Goal: Information Seeking & Learning: Learn about a topic

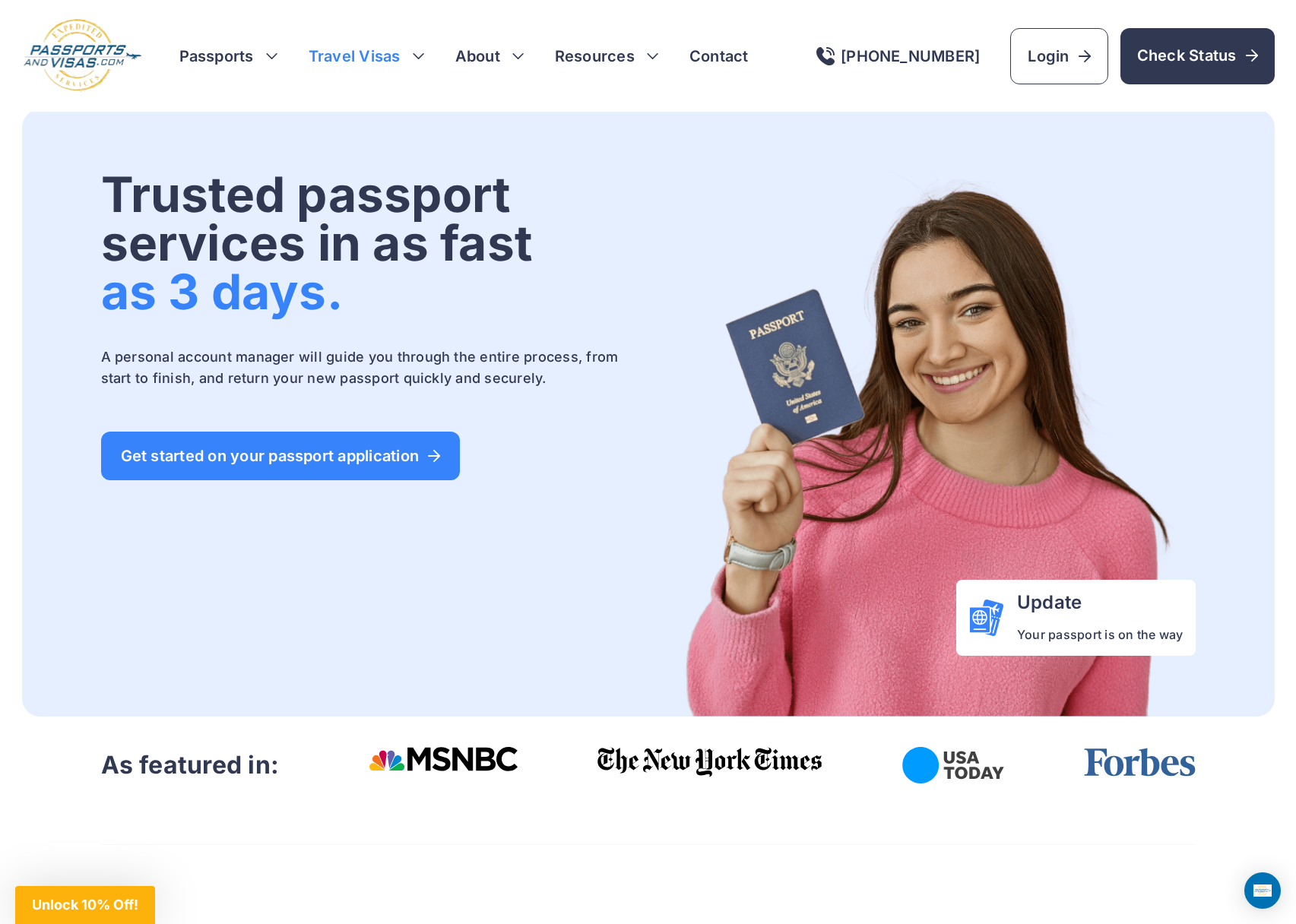
click at [381, 61] on h3 "Travel Visas" at bounding box center [367, 56] width 117 height 21
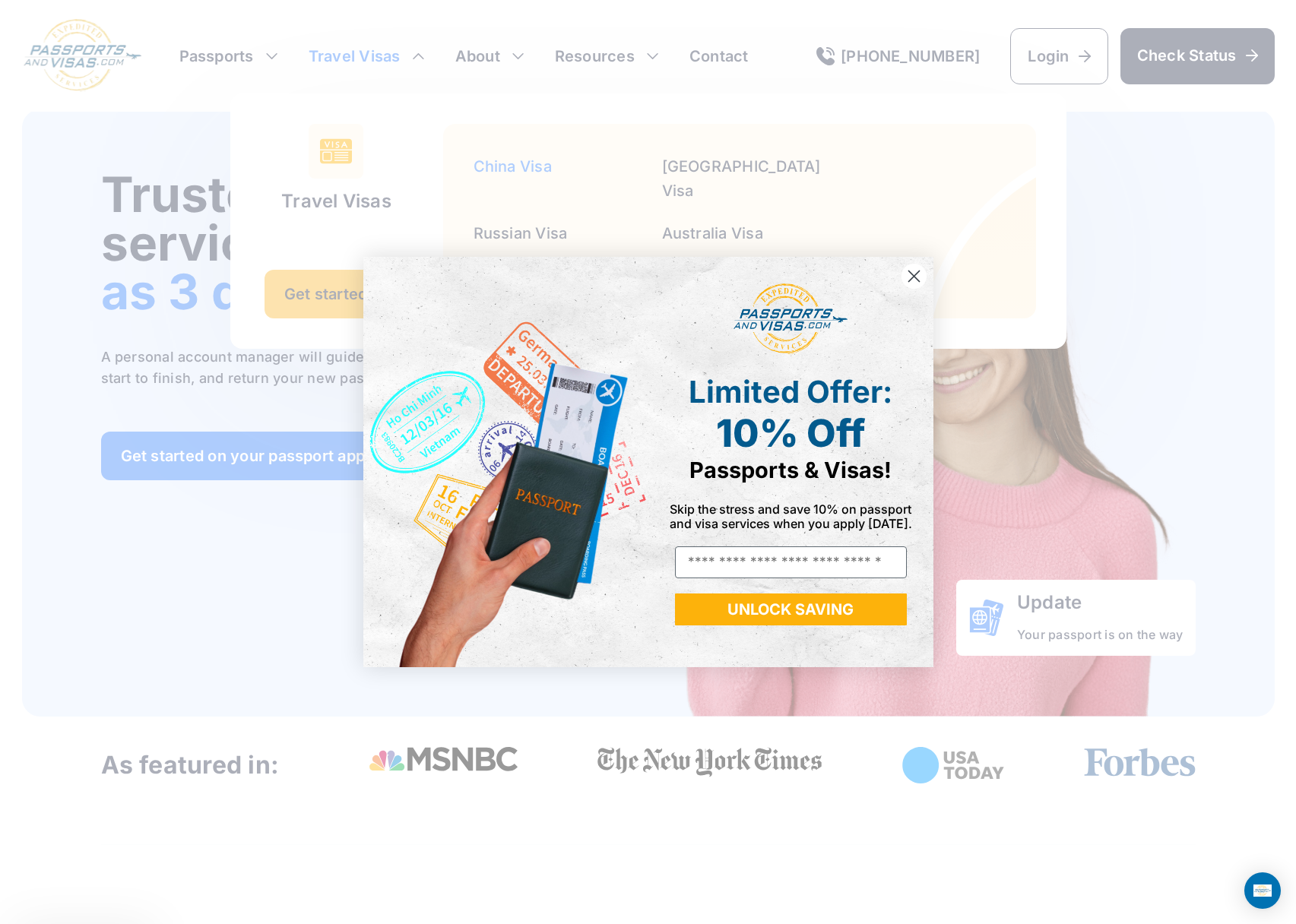
click at [502, 163] on div "Close dialog Limited Offer: 10% Off Passports & Visas! Skip the stress and save…" at bounding box center [648, 462] width 1296 height 924
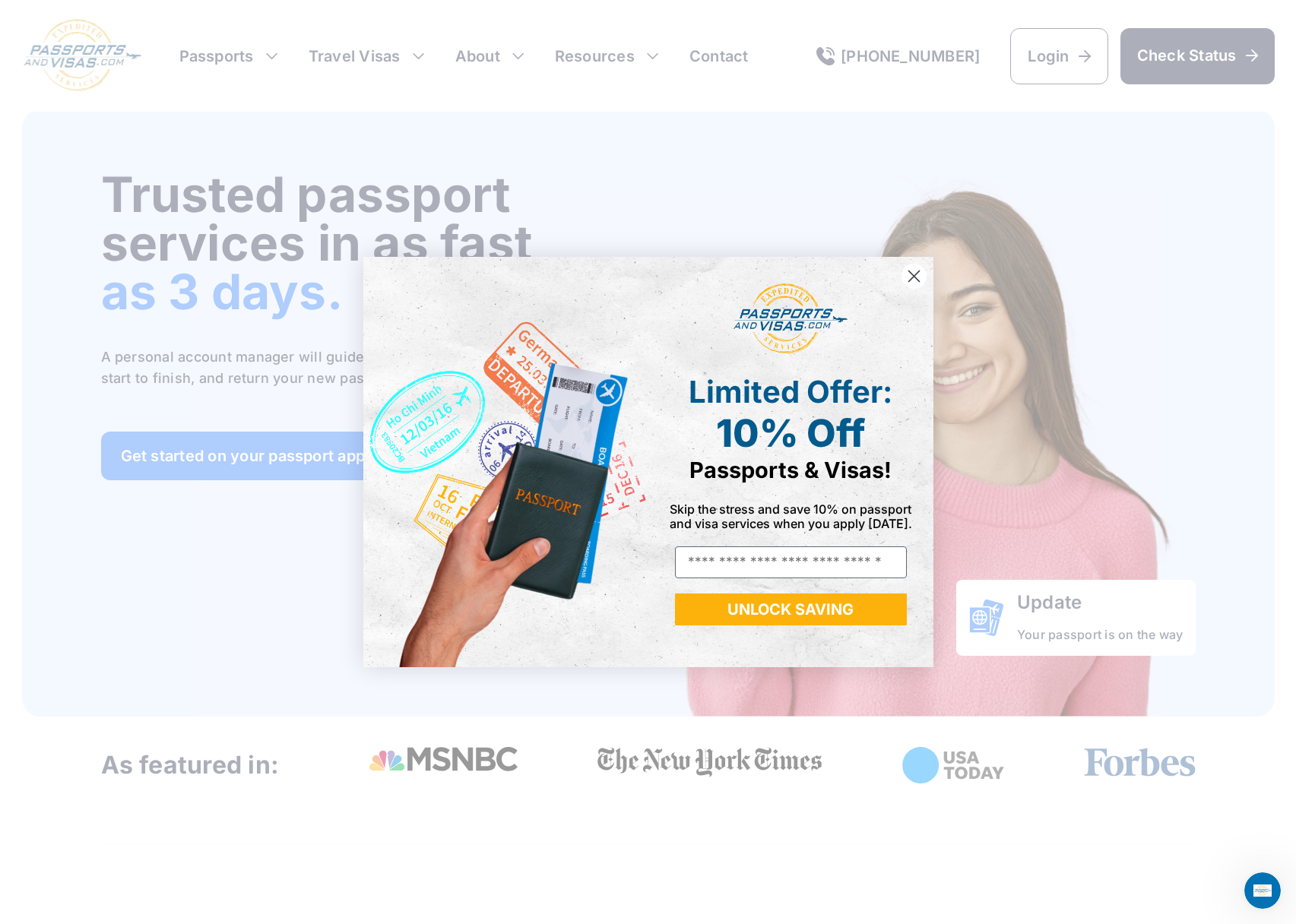
click at [910, 274] on circle "Close dialog" at bounding box center [913, 276] width 25 height 25
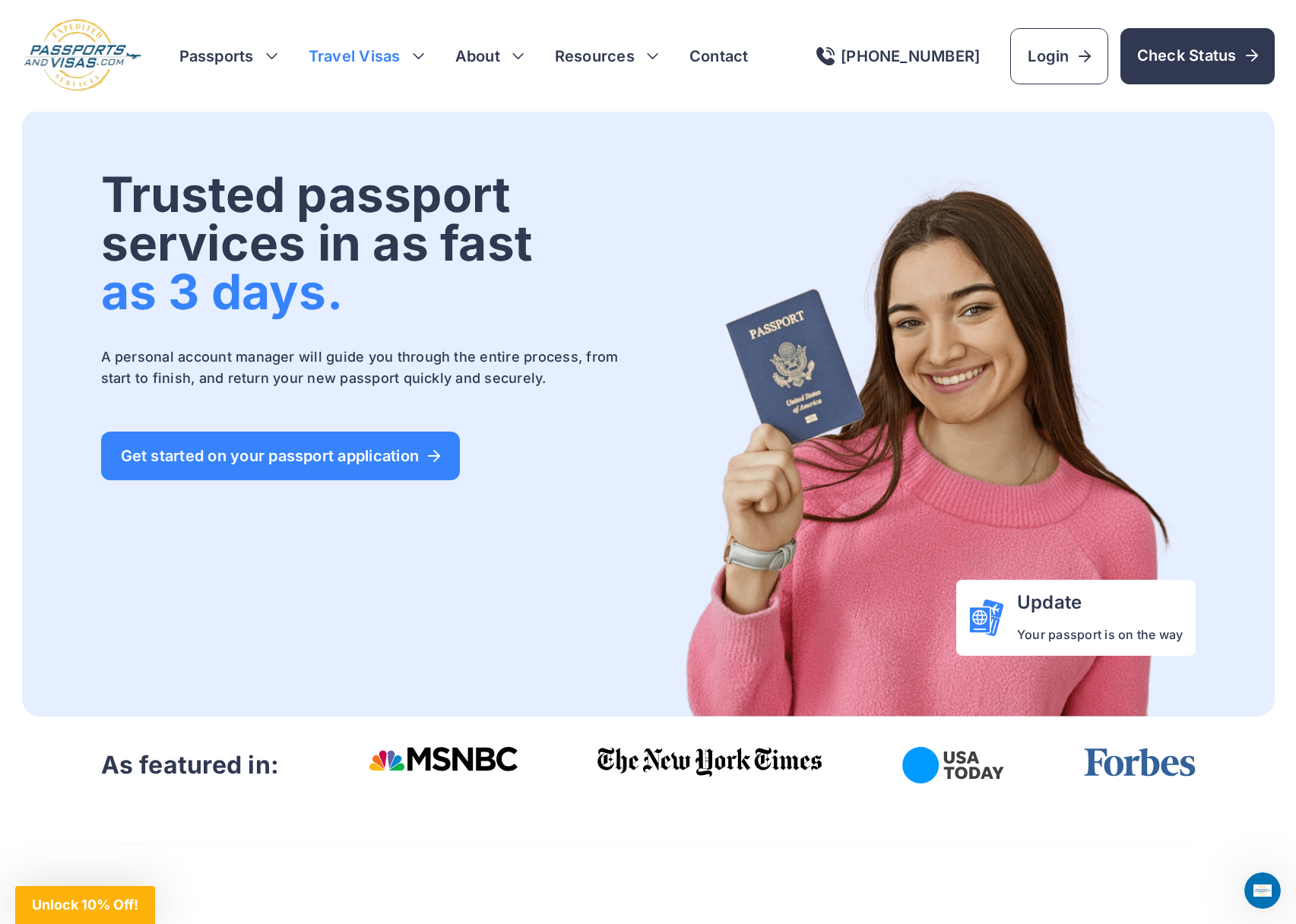
click at [384, 59] on h3 "Travel Visas" at bounding box center [367, 56] width 117 height 21
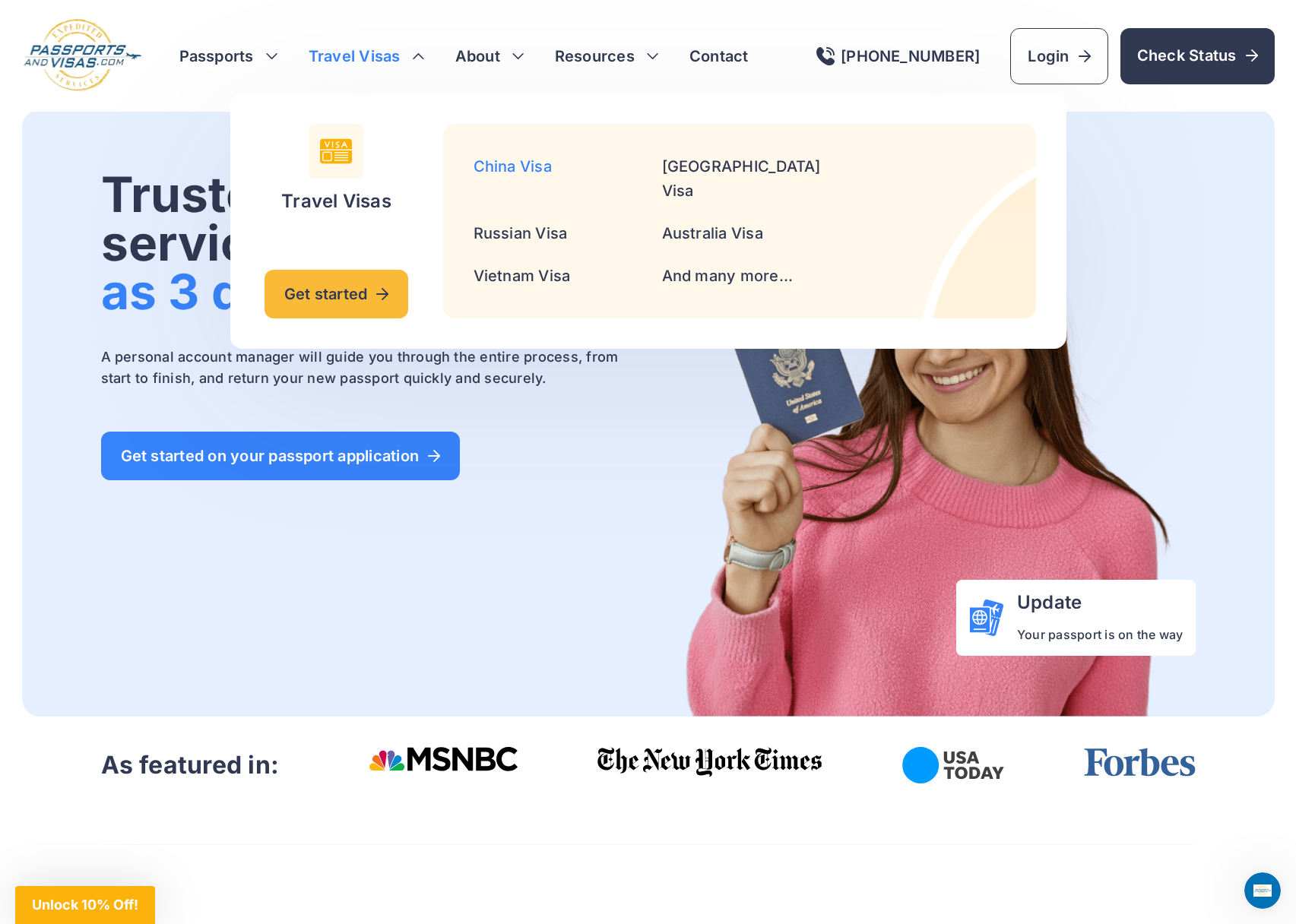
click at [511, 159] on link "China Visa" at bounding box center [512, 166] width 79 height 18
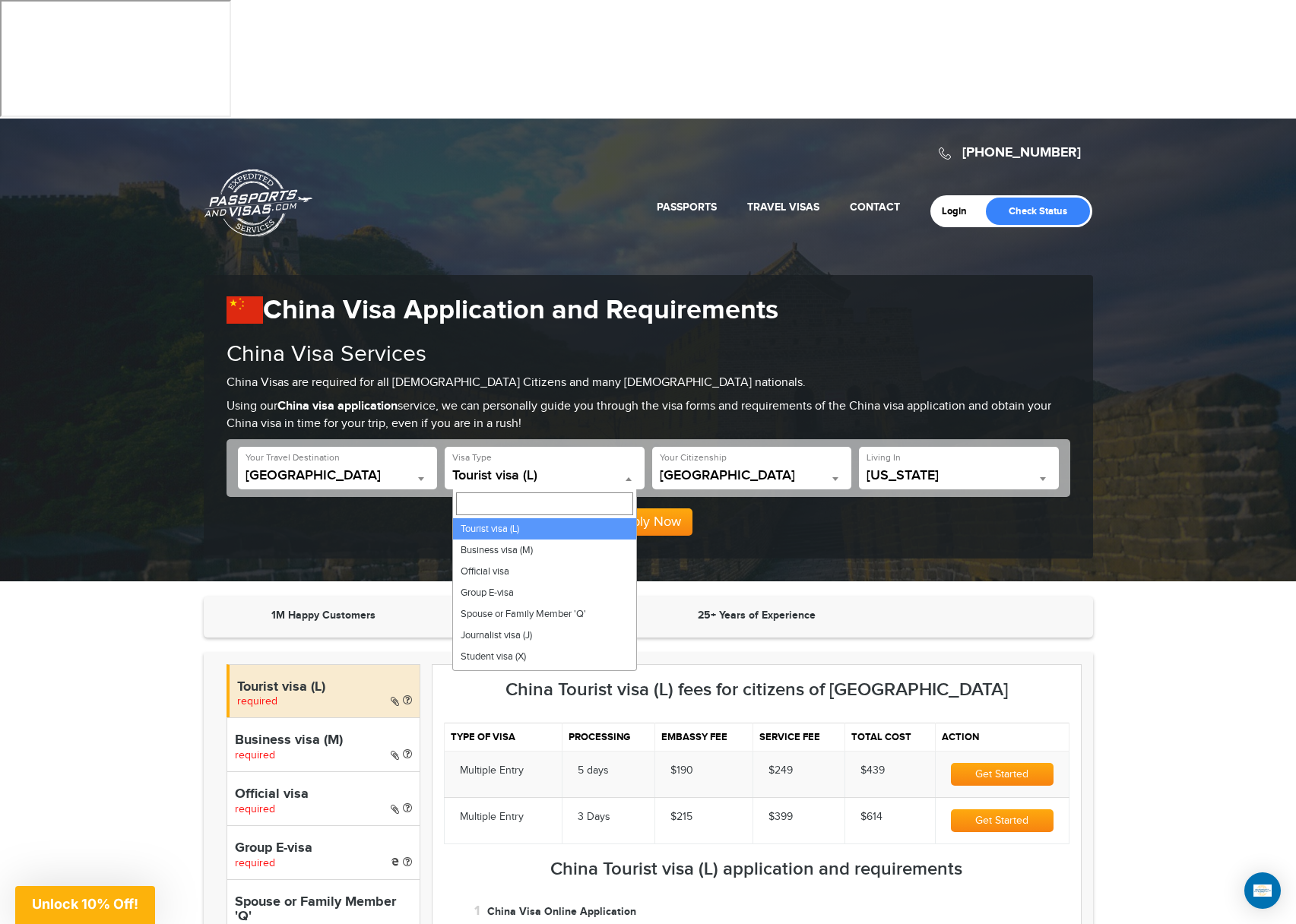
click at [630, 469] on span at bounding box center [628, 479] width 15 height 20
drag, startPoint x: 549, startPoint y: 414, endPoint x: 325, endPoint y: 367, distance: 228.9
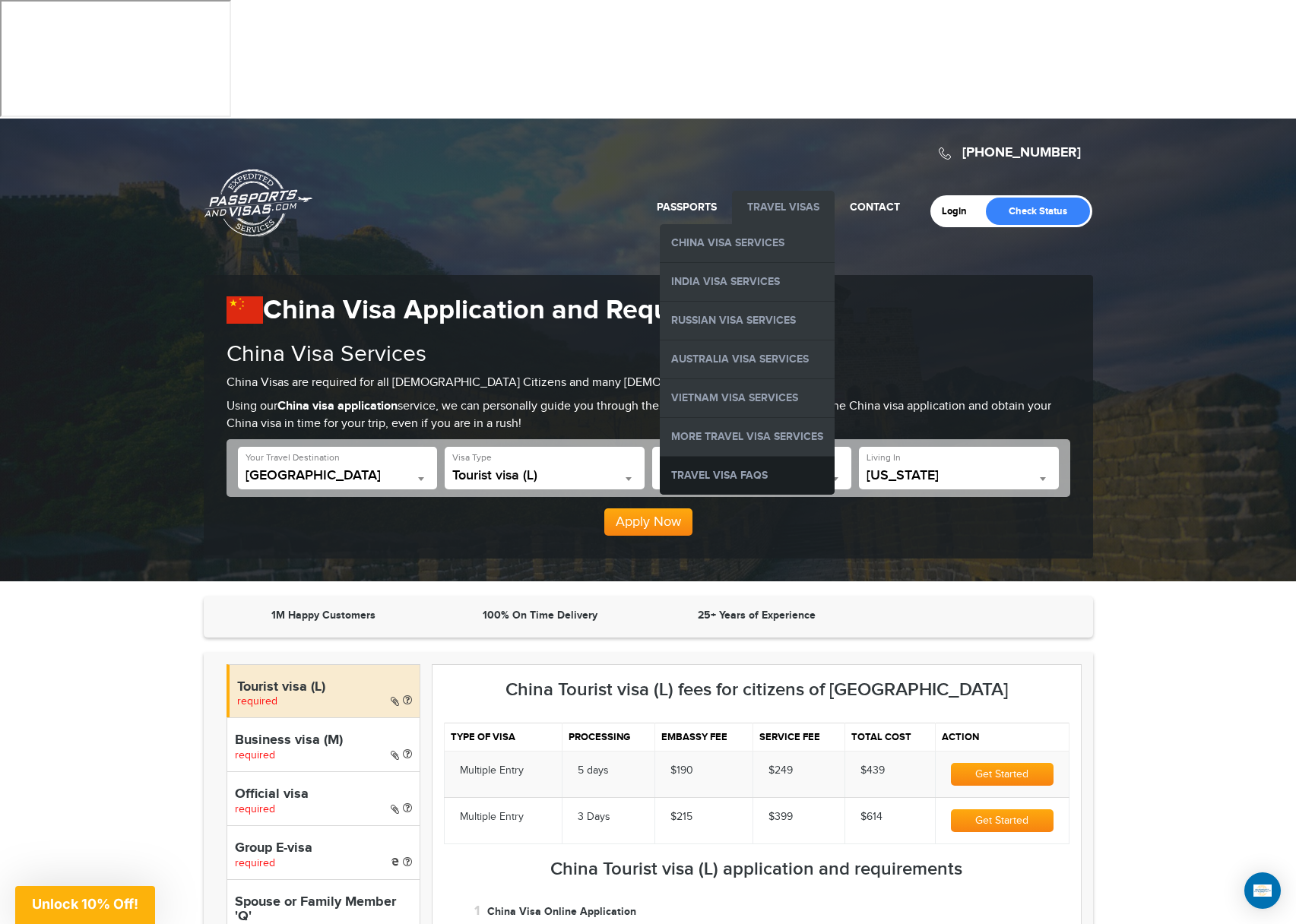
click at [718, 457] on link "Travel Visa FAQs" at bounding box center [747, 475] width 174 height 38
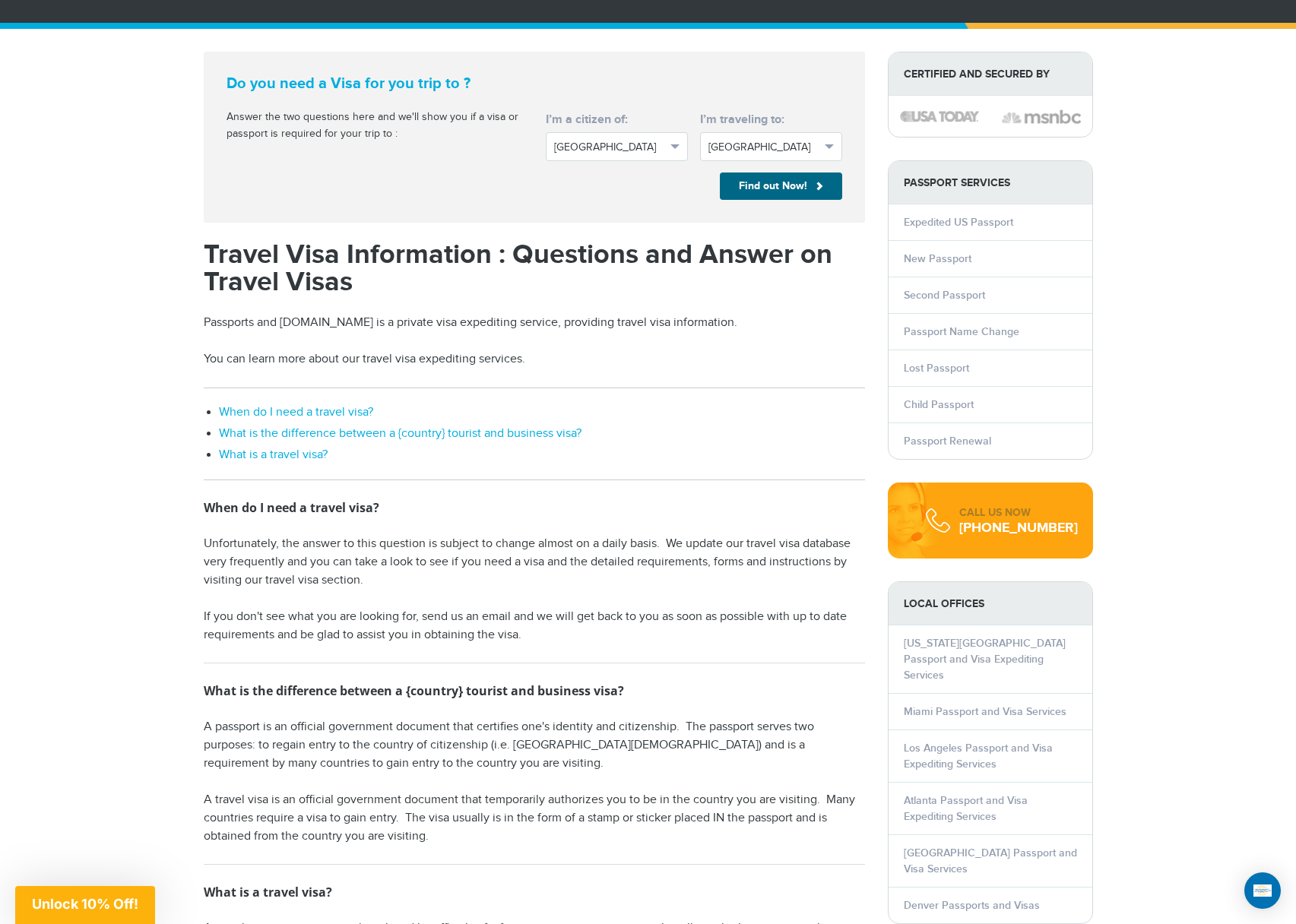
scroll to position [54, 0]
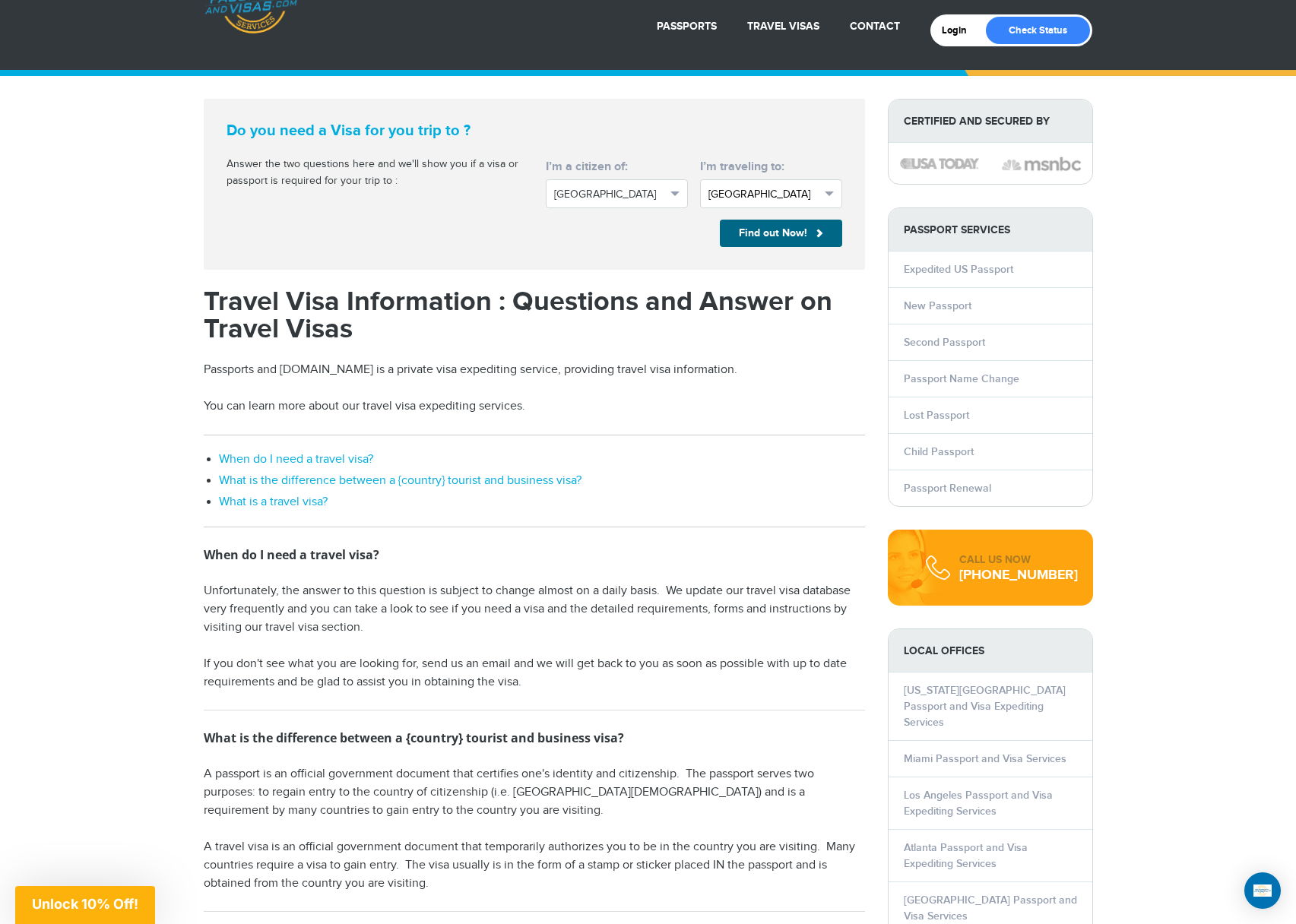
click at [825, 193] on span "button" at bounding box center [829, 193] width 9 height 5
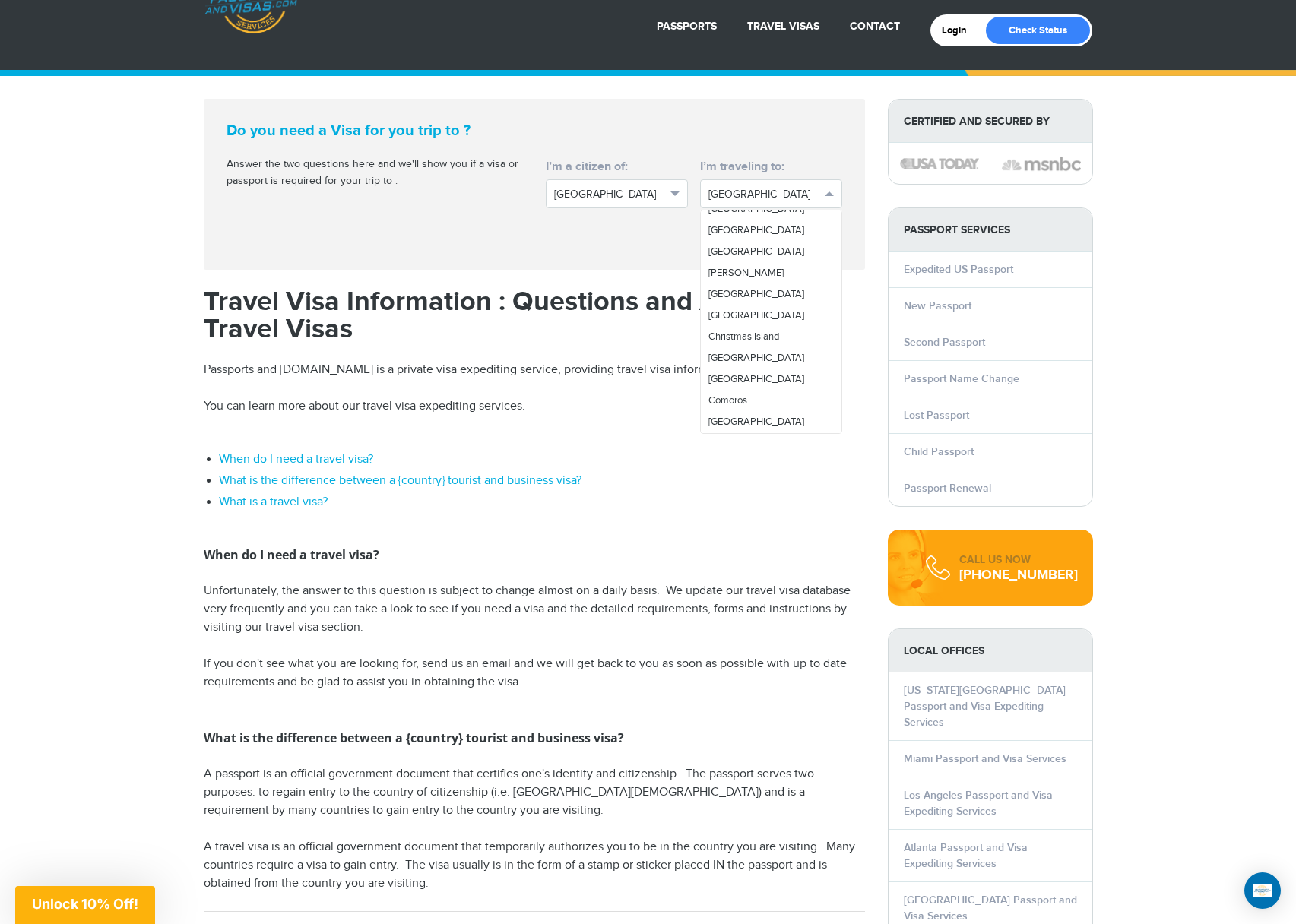
scroll to position [836, 0]
click at [747, 324] on link "[GEOGRAPHIC_DATA]" at bounding box center [771, 313] width 141 height 21
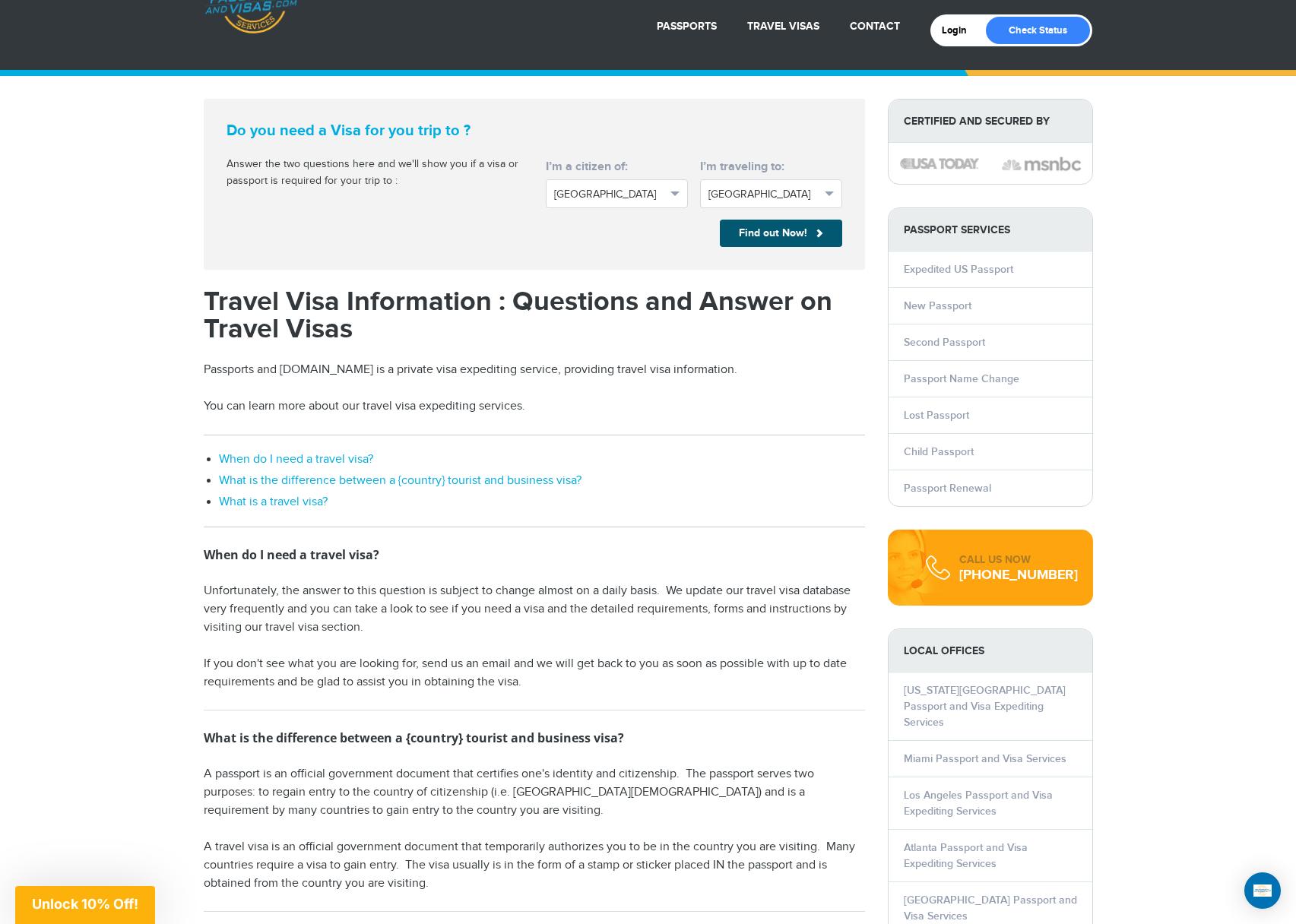
click at [790, 229] on button "Find out Now!" at bounding box center [781, 232] width 123 height 27
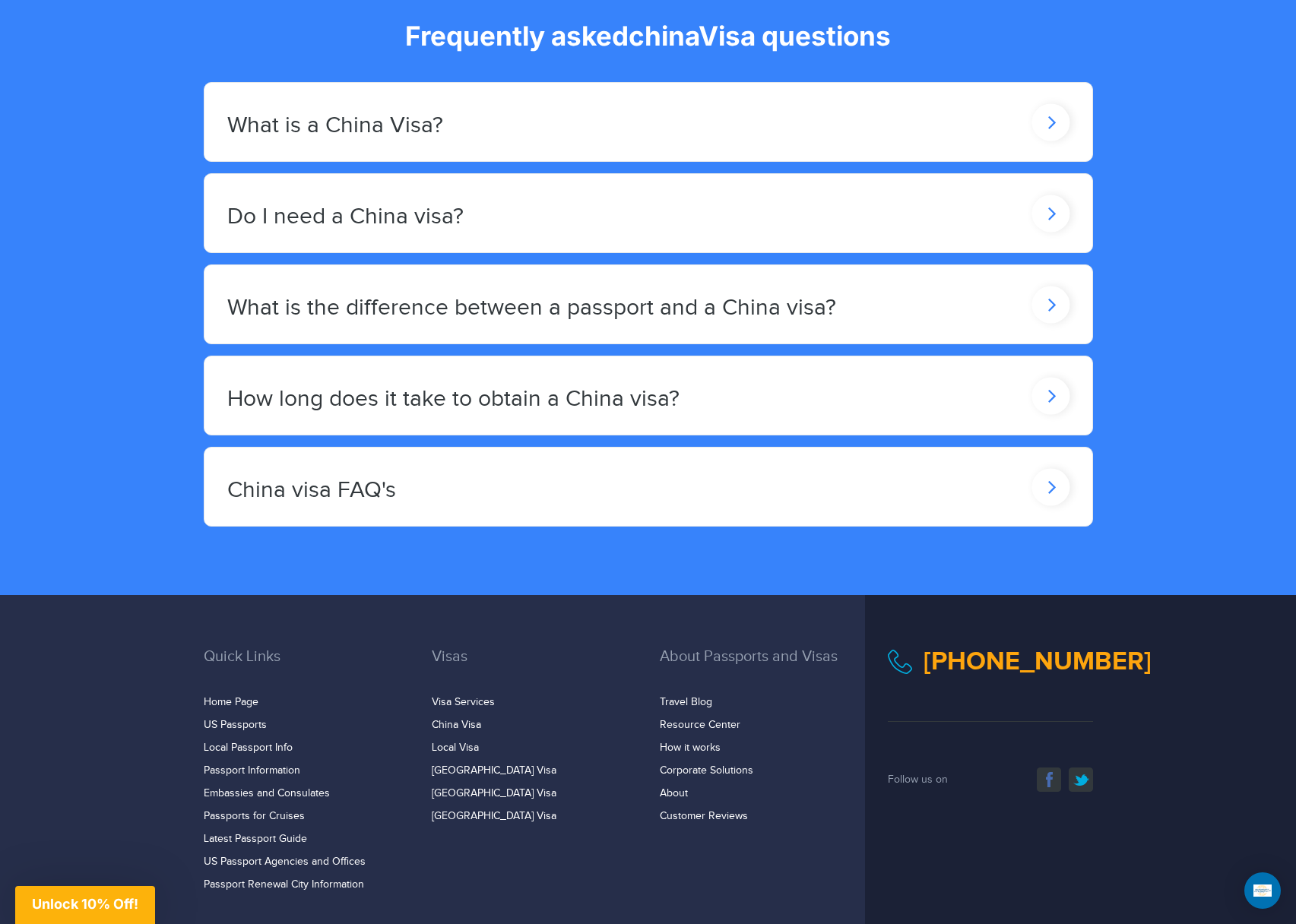
scroll to position [2603, 0]
